Goal: Task Accomplishment & Management: Use online tool/utility

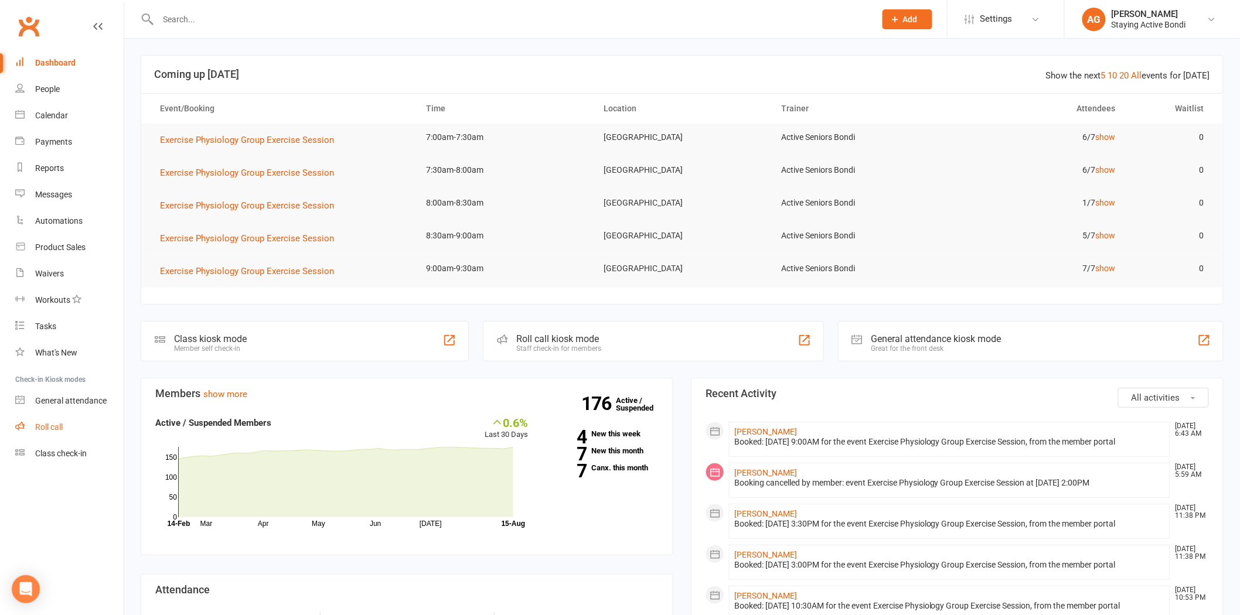
click at [66, 419] on link "Roll call" at bounding box center [69, 427] width 108 height 26
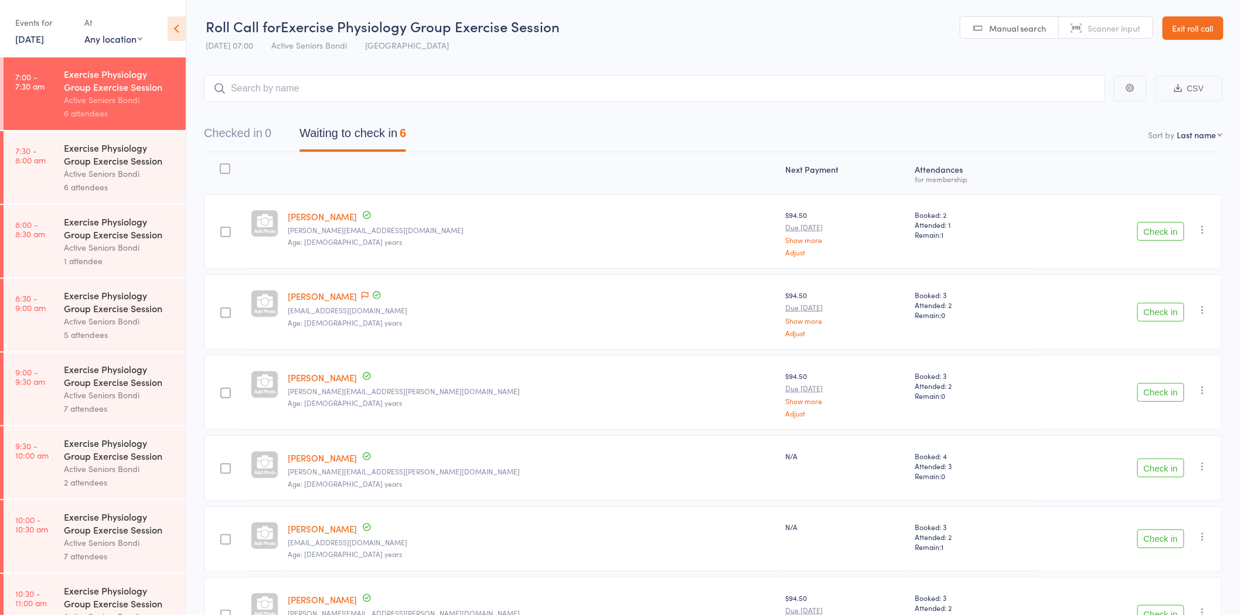
click at [33, 44] on link "[DATE]" at bounding box center [29, 38] width 29 height 13
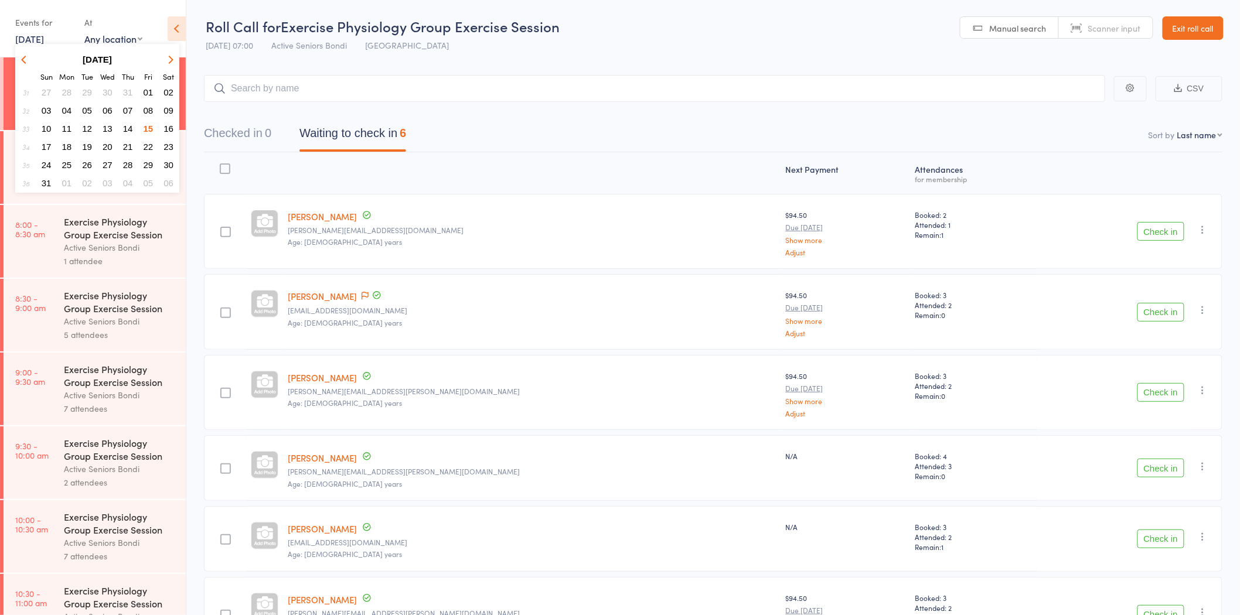
click at [146, 323] on div "Active Seniors Bondi" at bounding box center [120, 321] width 112 height 13
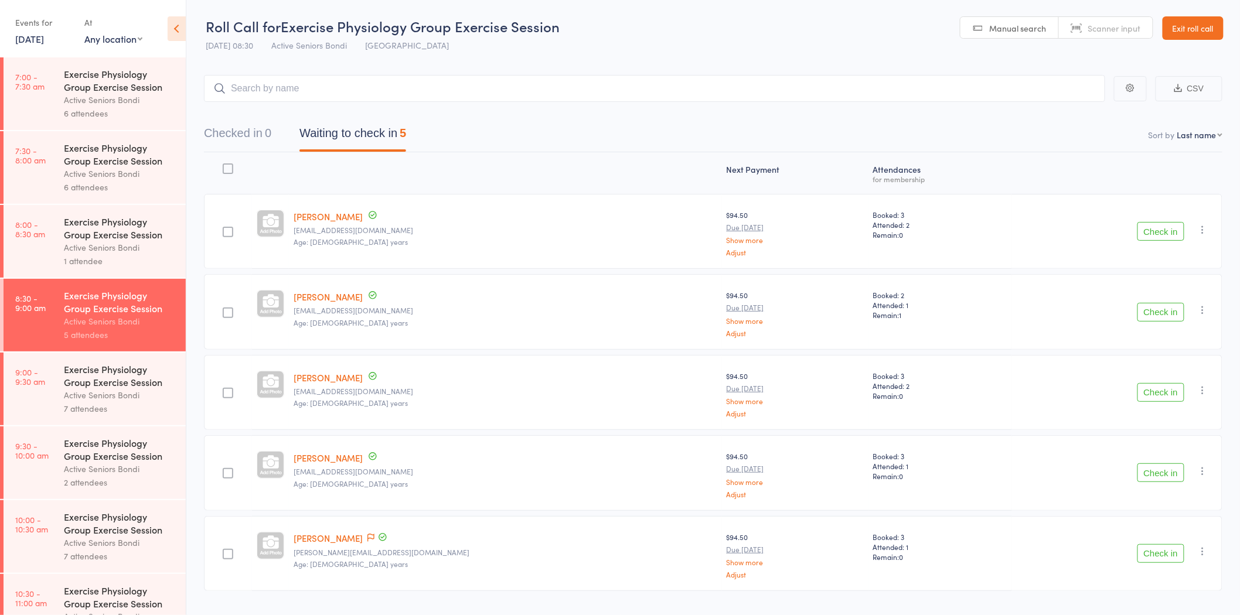
click at [20, 36] on link "[DATE]" at bounding box center [29, 38] width 29 height 13
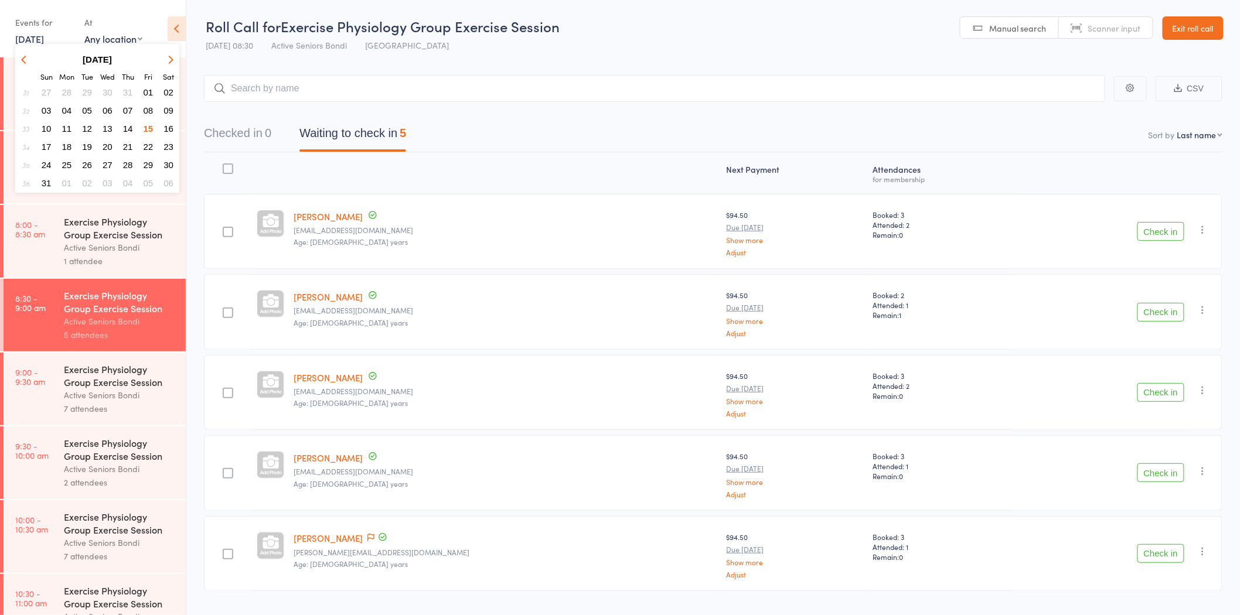
click at [131, 125] on span "14" at bounding box center [128, 129] width 10 height 10
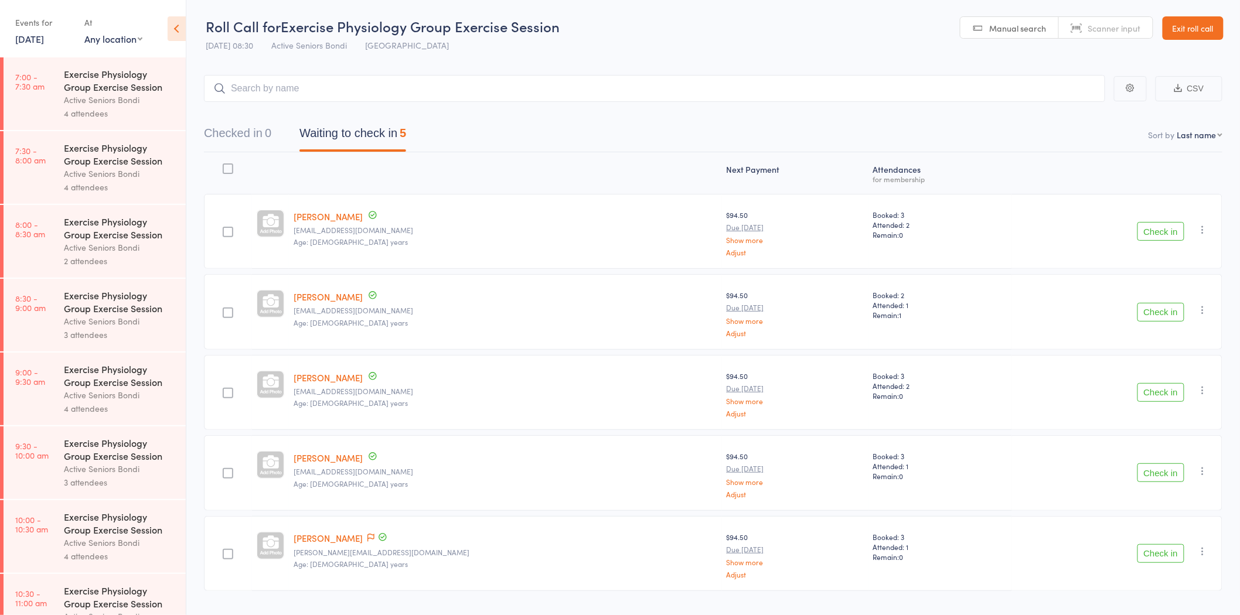
click at [135, 306] on div "Exercise Physiology Group Exercise Session" at bounding box center [120, 302] width 112 height 26
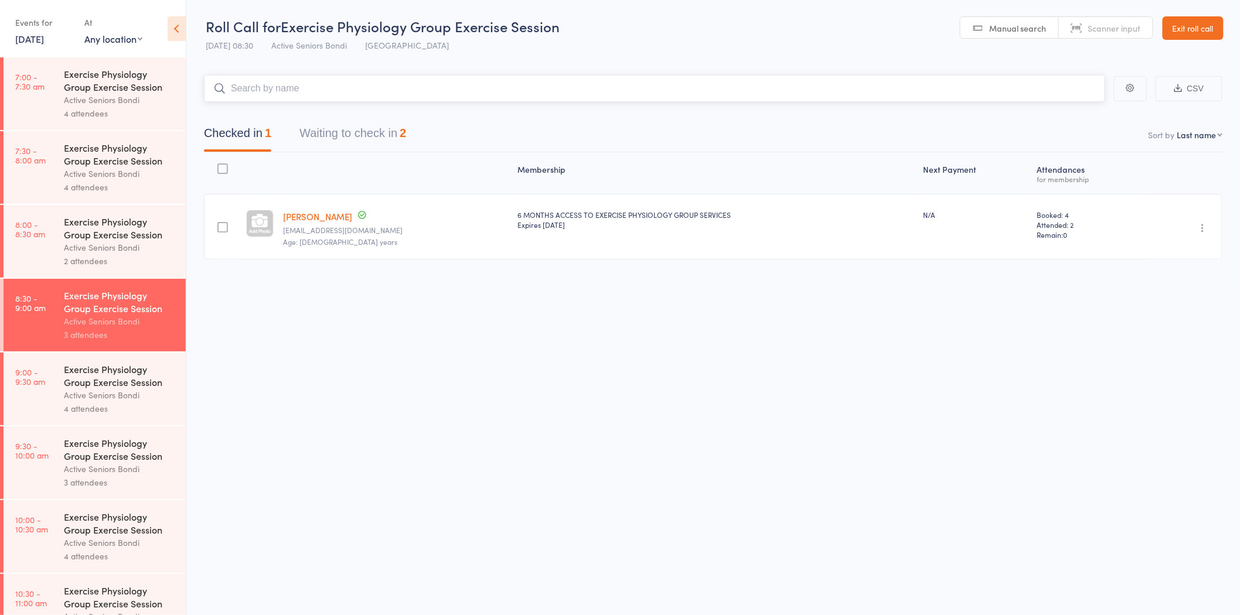
click at [394, 136] on button "Waiting to check in 2" at bounding box center [352, 136] width 107 height 31
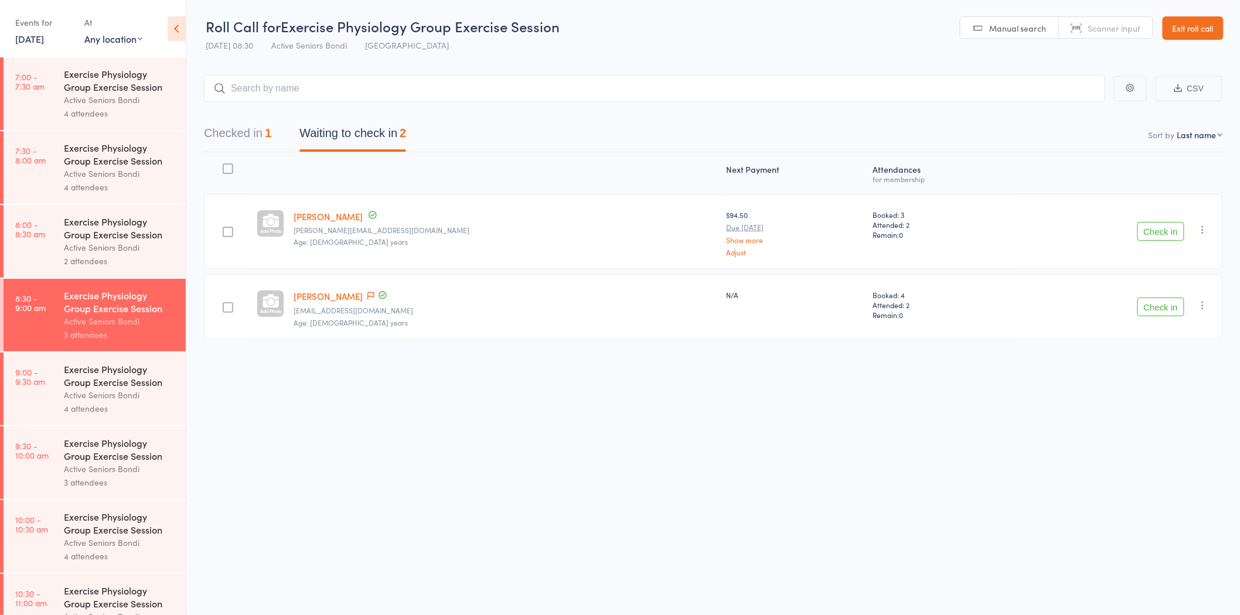
click at [1203, 309] on icon "button" at bounding box center [1203, 305] width 12 height 12
drag, startPoint x: 1163, startPoint y: 408, endPoint x: 688, endPoint y: 76, distance: 578.9
click at [1162, 408] on li "Remove" at bounding box center [1161, 407] width 97 height 16
click at [23, 39] on link "[DATE]" at bounding box center [29, 38] width 29 height 13
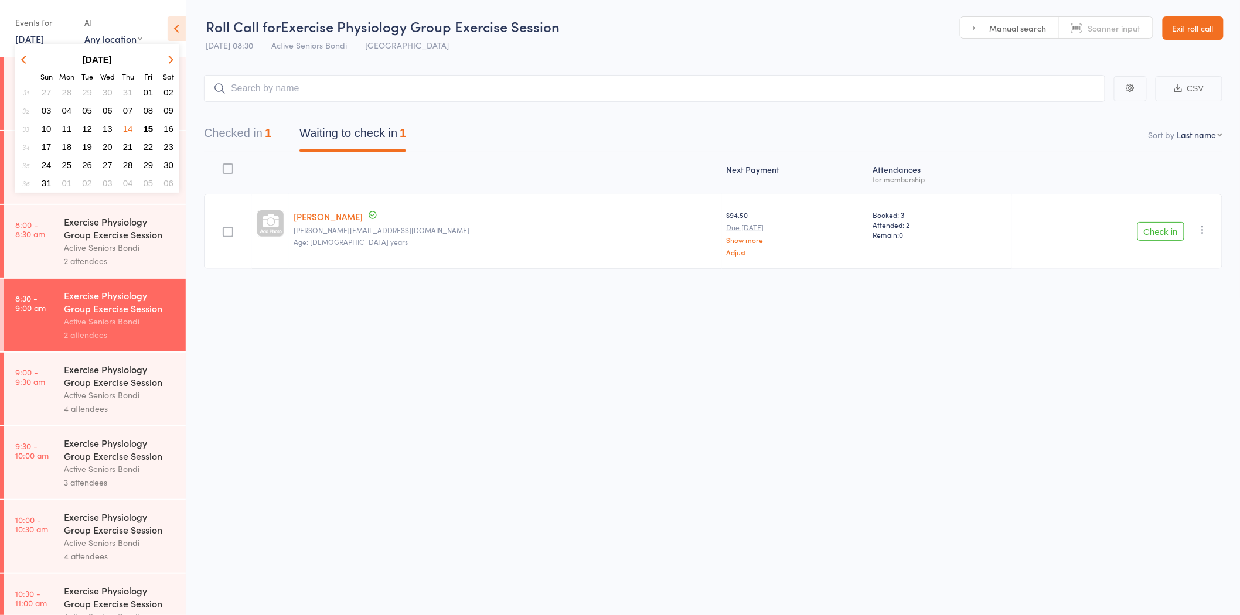
click at [153, 121] on button "15" at bounding box center [148, 129] width 18 height 16
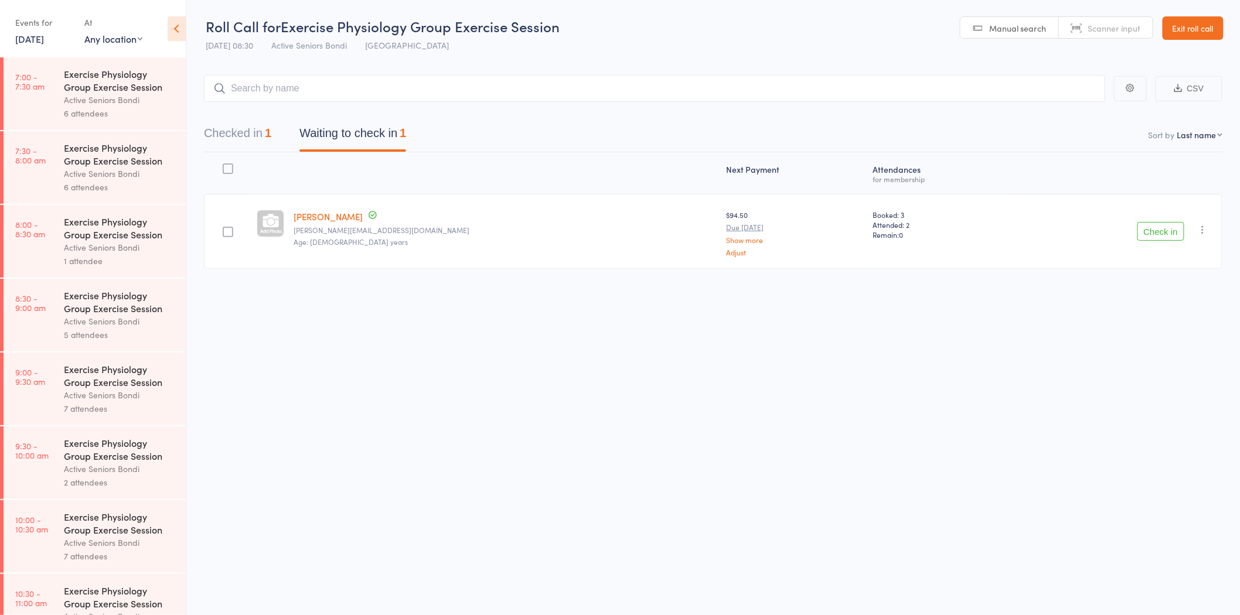
click at [153, 306] on div "Exercise Physiology Group Exercise Session" at bounding box center [120, 302] width 112 height 26
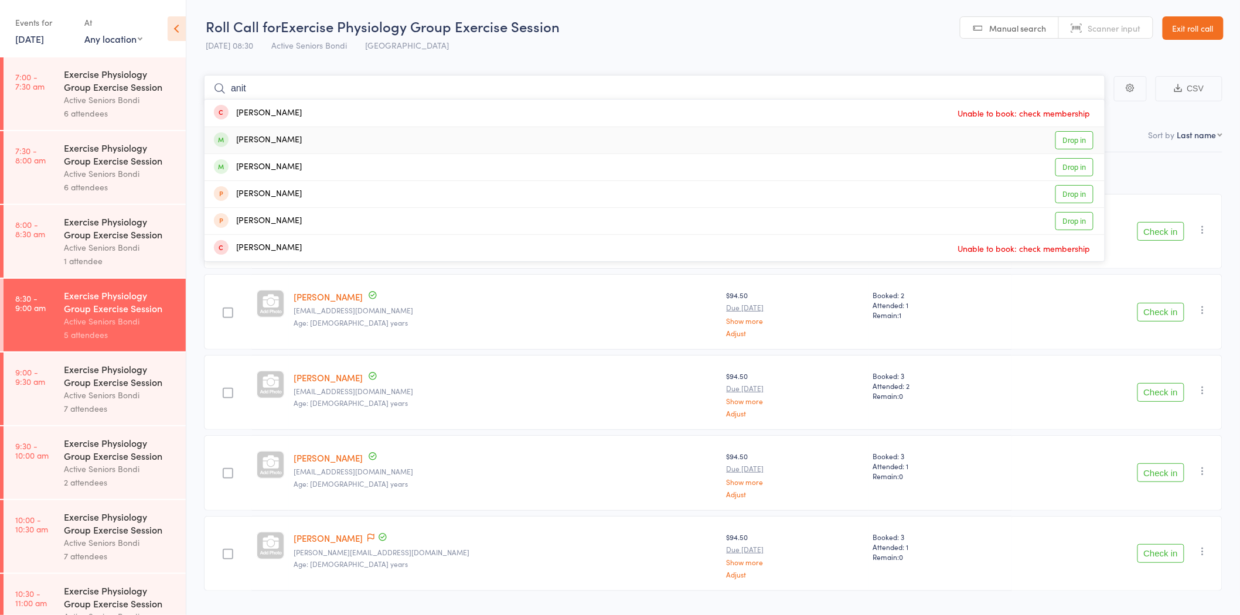
type input "anit"
click at [1068, 145] on link "Drop in" at bounding box center [1074, 140] width 38 height 18
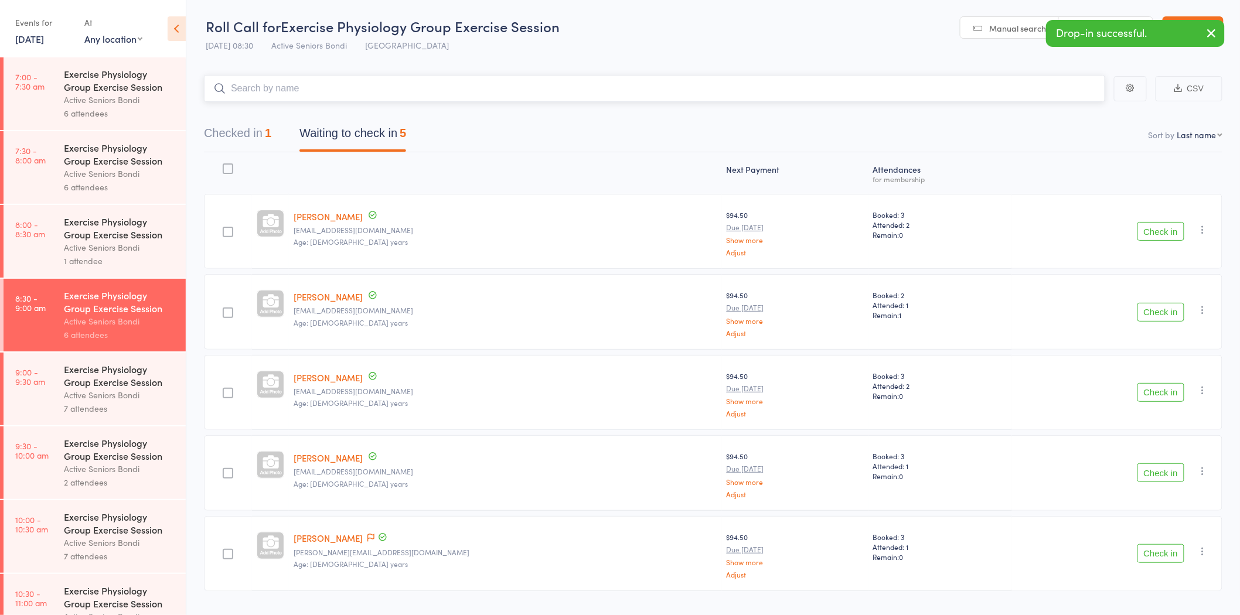
click at [250, 135] on button "Checked in 1" at bounding box center [237, 136] width 67 height 31
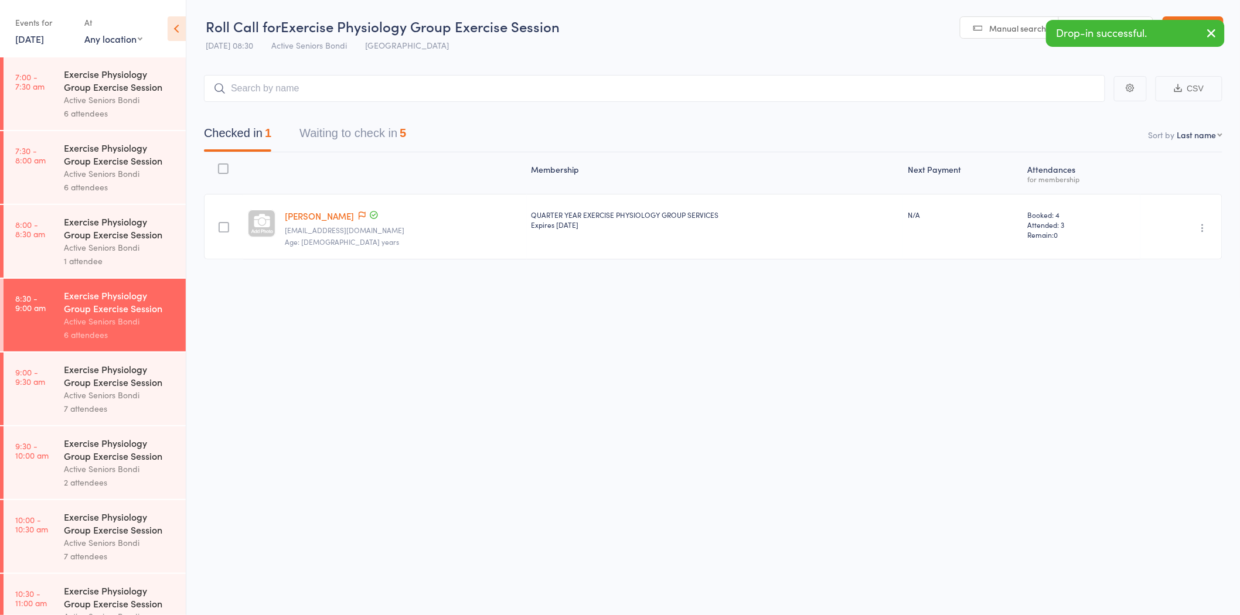
click at [1204, 223] on icon "button" at bounding box center [1203, 228] width 12 height 12
click at [1199, 244] on li "Undo check-in" at bounding box center [1161, 251] width 97 height 15
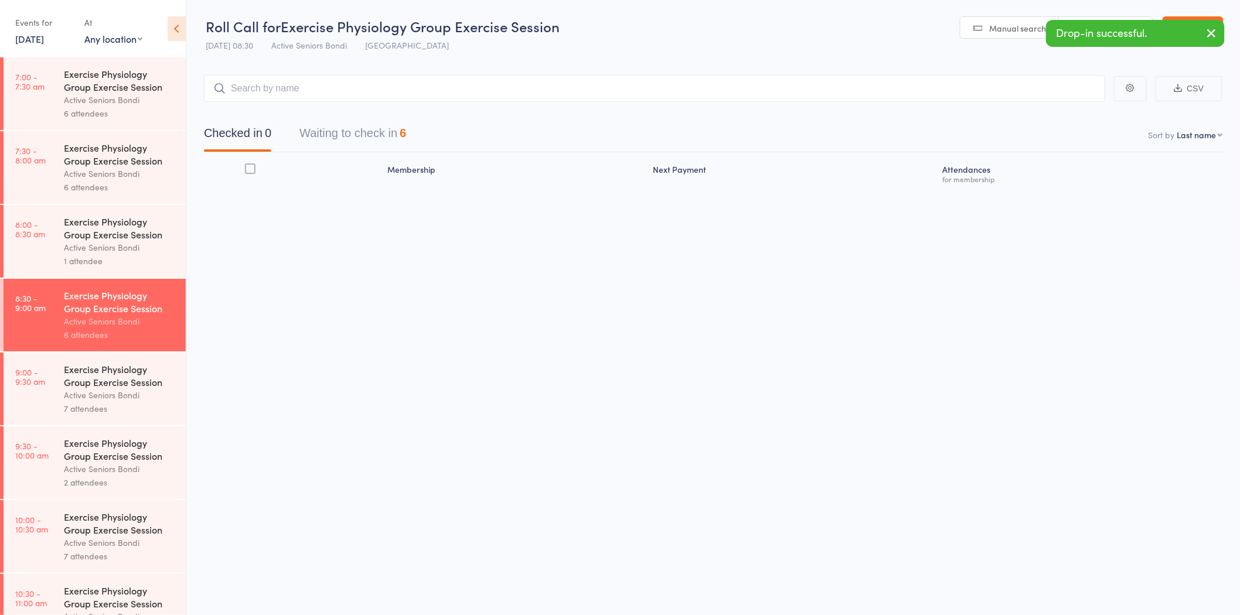
click at [149, 244] on div "Active Seniors Bondi" at bounding box center [120, 247] width 112 height 13
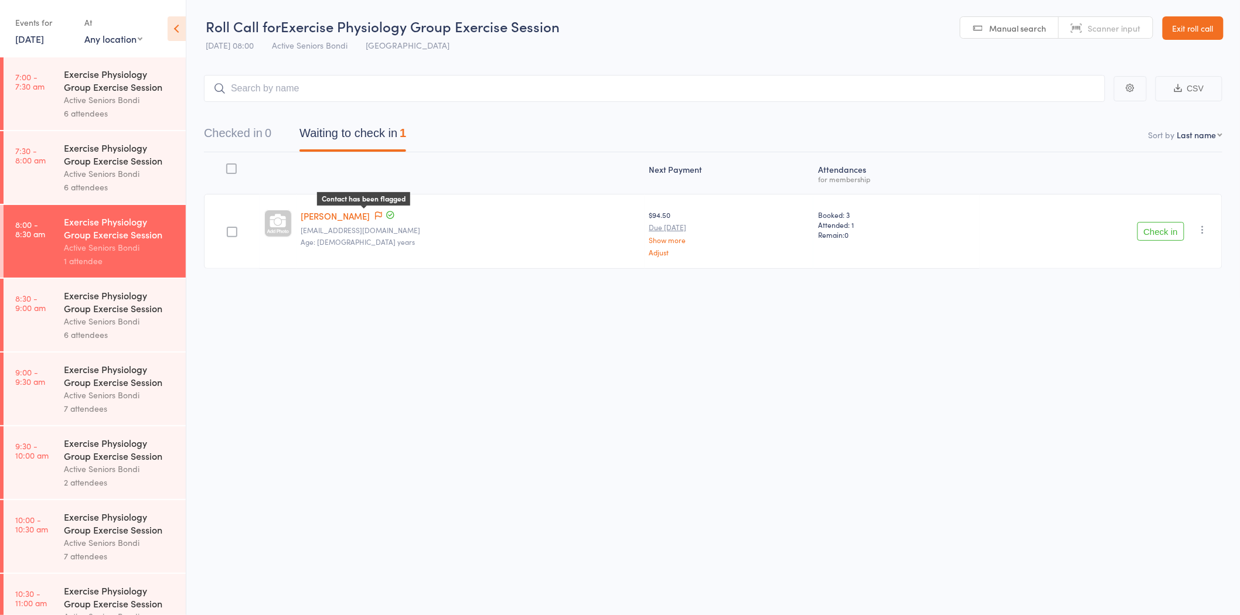
click at [375, 211] on icon at bounding box center [378, 215] width 7 height 8
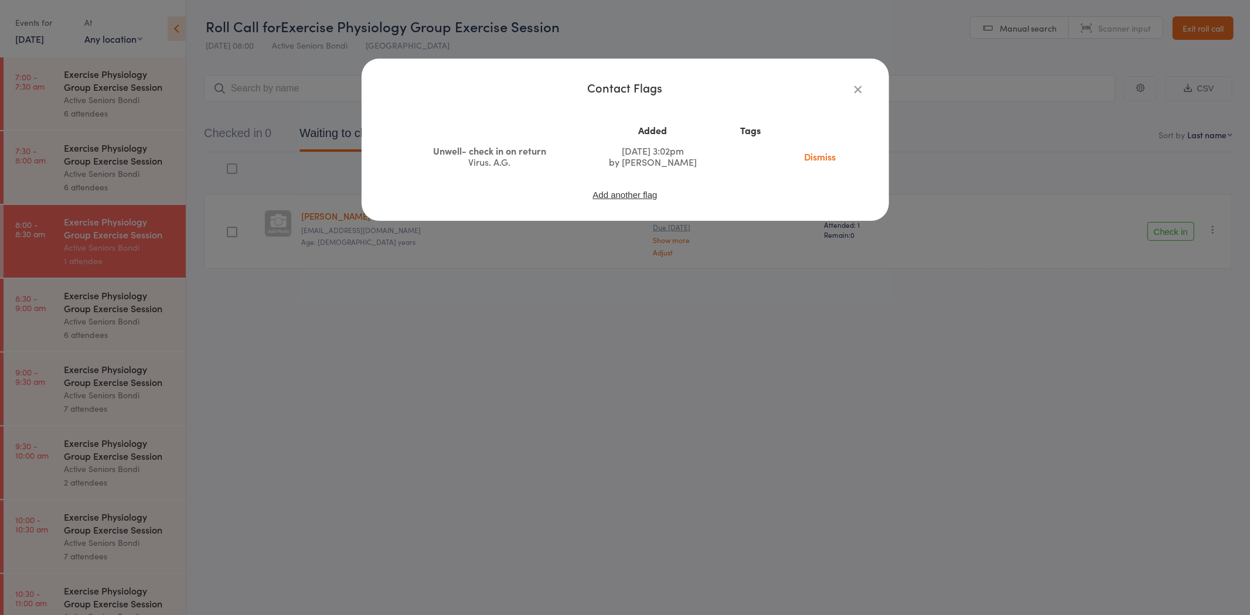
click at [382, 259] on div "Contact Flags Added Tags Unwell- check in on return Virus. A.G. [DATE] 3:02pm b…" at bounding box center [625, 307] width 1250 height 615
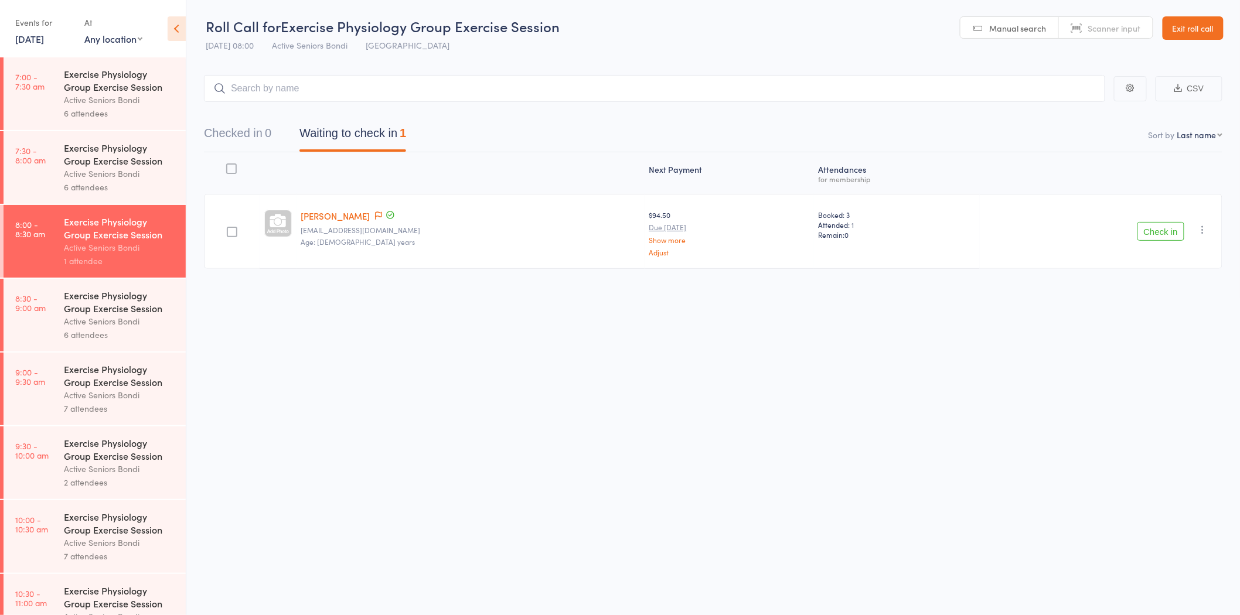
click at [118, 102] on div "Active Seniors Bondi" at bounding box center [120, 99] width 112 height 13
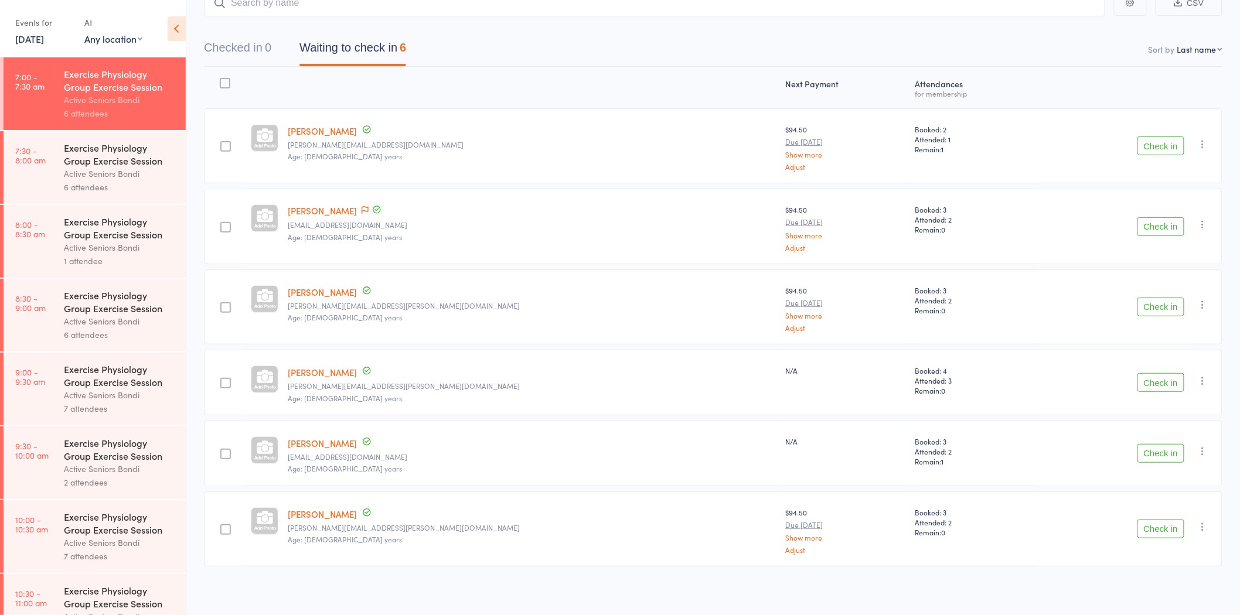
scroll to position [88, 0]
click at [1178, 215] on button "Check in" at bounding box center [1160, 223] width 47 height 19
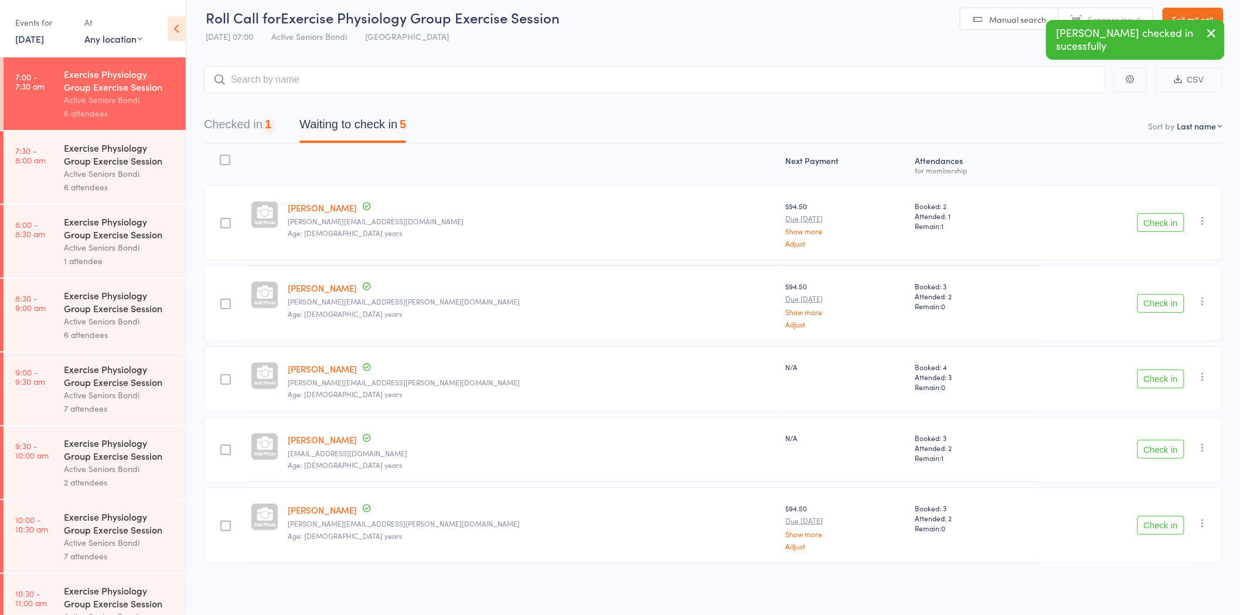
scroll to position [8, 0]
click at [1166, 271] on div "Check in Check in Send message Add Note Add Task Add Flag Remove [PERSON_NAME] …" at bounding box center [1129, 303] width 185 height 75
click at [1151, 299] on button "Check in" at bounding box center [1160, 304] width 47 height 19
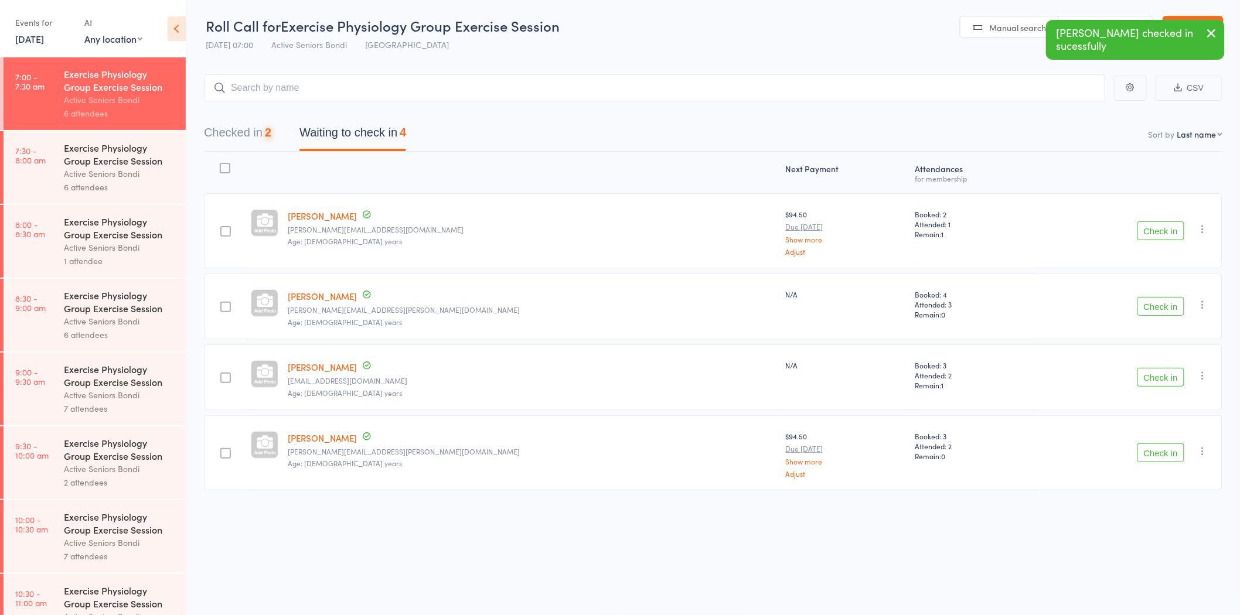
scroll to position [1, 0]
click at [1157, 378] on button "Check in" at bounding box center [1160, 377] width 47 height 19
